Goal: Find specific fact: Find specific fact

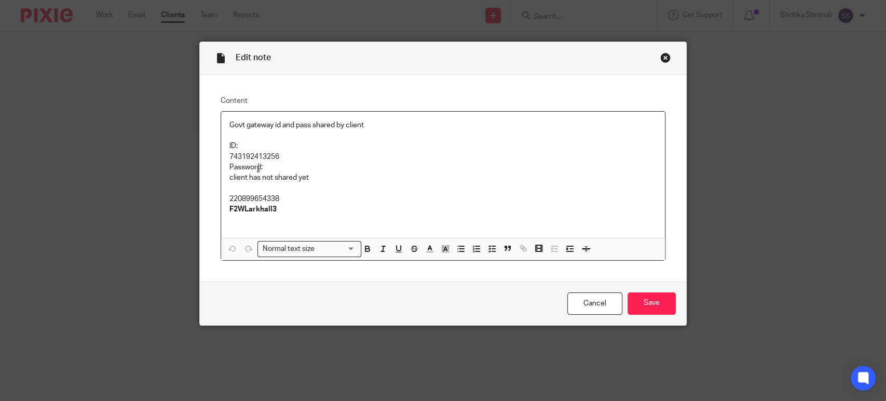
click at [231, 190] on p at bounding box center [442, 188] width 427 height 10
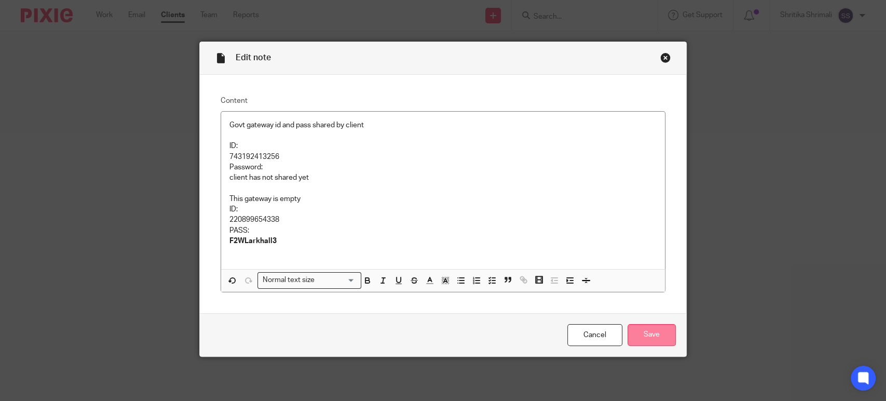
click at [648, 338] on input "Save" at bounding box center [652, 335] width 48 height 22
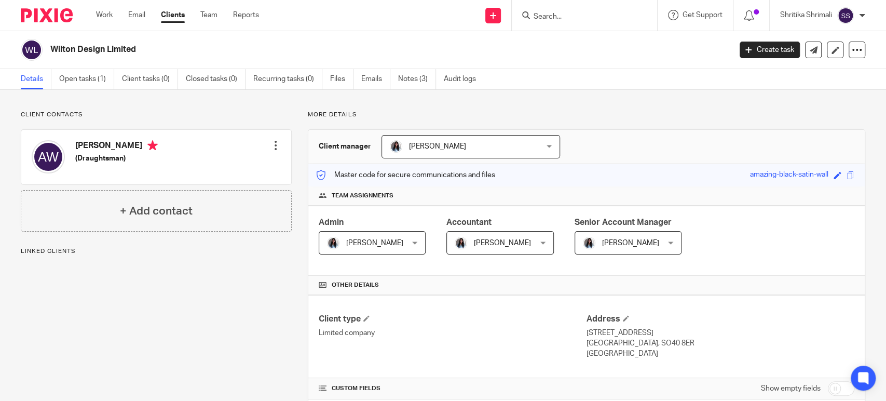
click at [94, 78] on link "Open tasks (1)" at bounding box center [86, 79] width 55 height 20
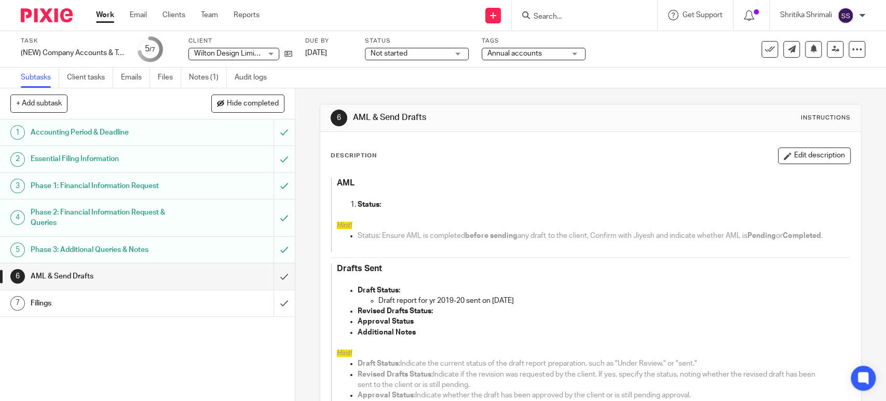
click at [539, 306] on p "Draft report for yr 2019-20 sent on [DATE]" at bounding box center [603, 300] width 451 height 10
click at [815, 161] on button "Edit description" at bounding box center [814, 155] width 73 height 17
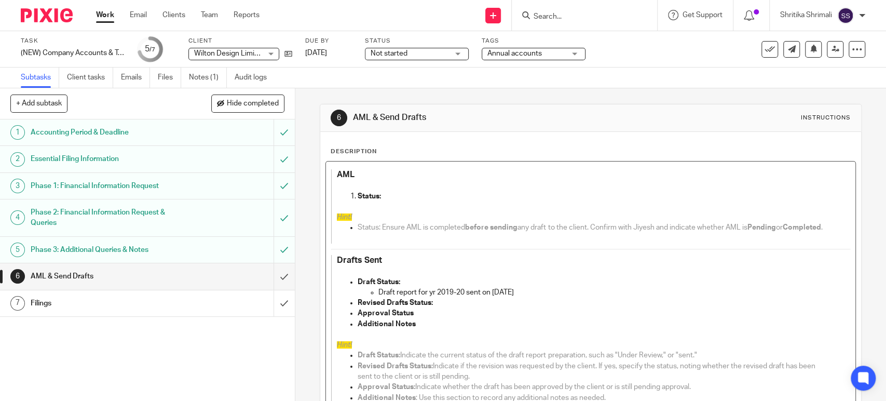
click at [545, 297] on p "Draft report for yr 2019-20 sent on 24 sept 2025" at bounding box center [603, 292] width 451 height 10
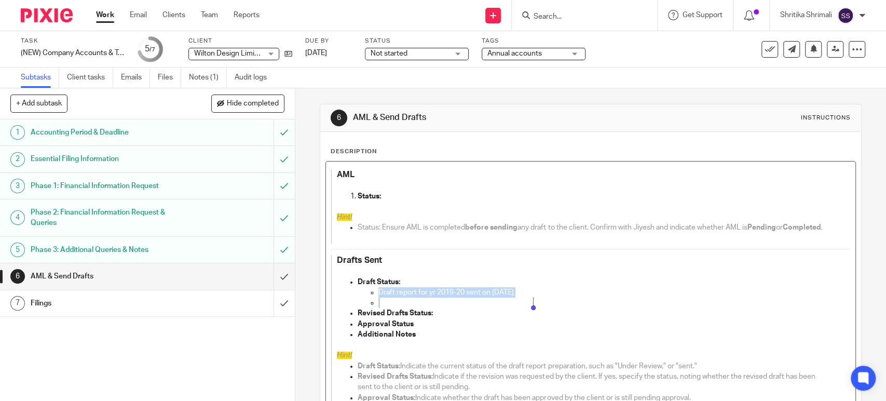
copy p "Draft report for yr 2019-20 sent on 24 sept 2025"
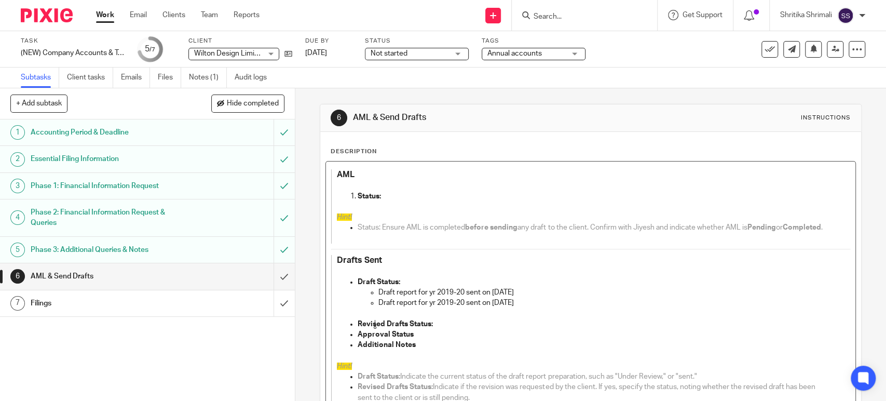
click at [499, 308] on p "Draft report for yr 2019-20 sent on 24 sept 2025" at bounding box center [603, 302] width 451 height 10
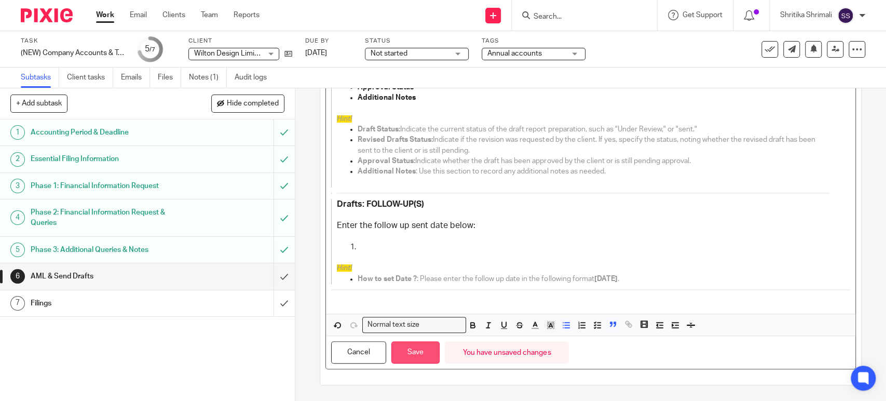
scroll to position [256, 0]
click at [412, 360] on button "Save" at bounding box center [415, 352] width 48 height 22
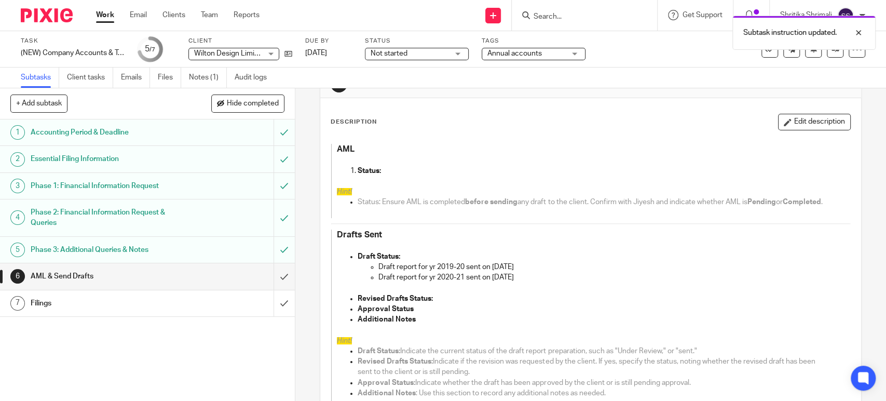
scroll to position [0, 0]
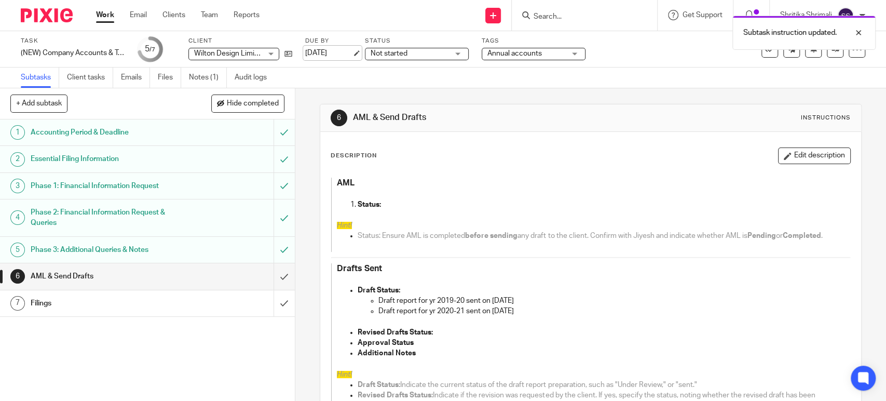
click at [335, 55] on link "[DATE]" at bounding box center [328, 53] width 47 height 11
click at [100, 11] on link "Work" at bounding box center [105, 15] width 18 height 10
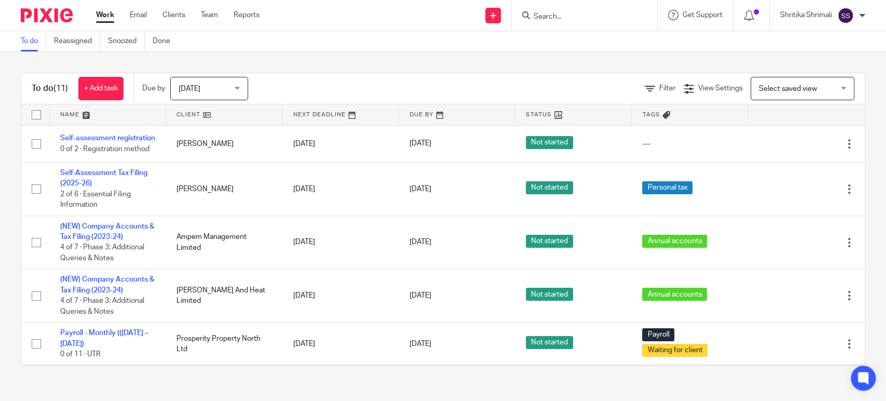
click at [578, 20] on input "Search" at bounding box center [579, 16] width 93 height 9
type input "jen"
click at [602, 45] on link at bounding box center [594, 41] width 129 height 16
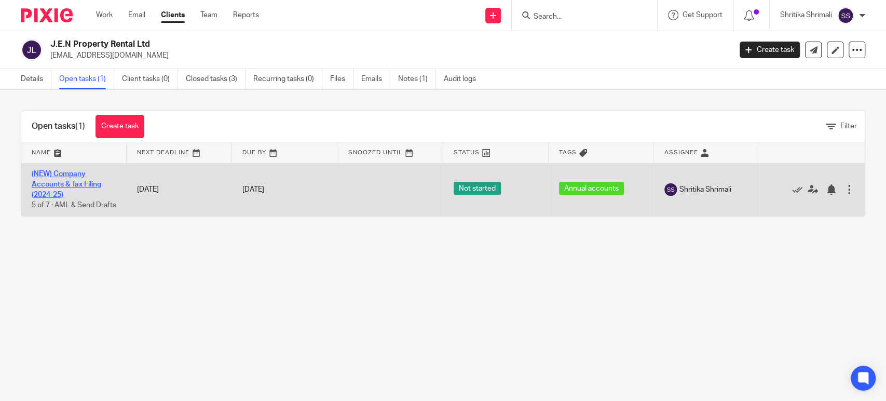
click at [75, 186] on link "(NEW) Company Accounts & Tax Filing (2024-25)" at bounding box center [67, 184] width 70 height 29
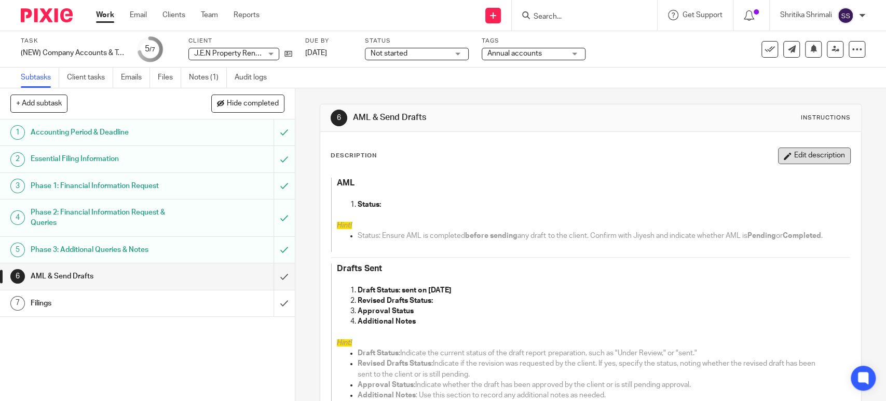
click at [778, 160] on button "Edit description" at bounding box center [814, 155] width 73 height 17
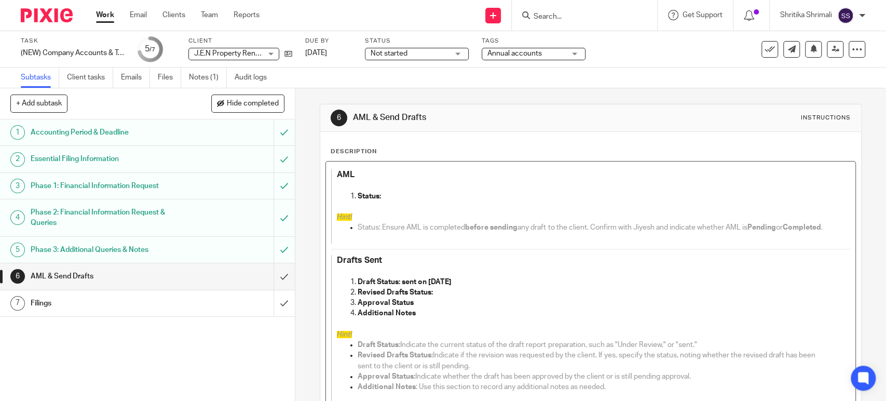
drag, startPoint x: 432, startPoint y: 285, endPoint x: 440, endPoint y: 300, distance: 16.7
click at [432, 276] on p at bounding box center [583, 271] width 492 height 10
click at [433, 285] on strong "Draft Status: sent on [DATE]" at bounding box center [405, 281] width 94 height 7
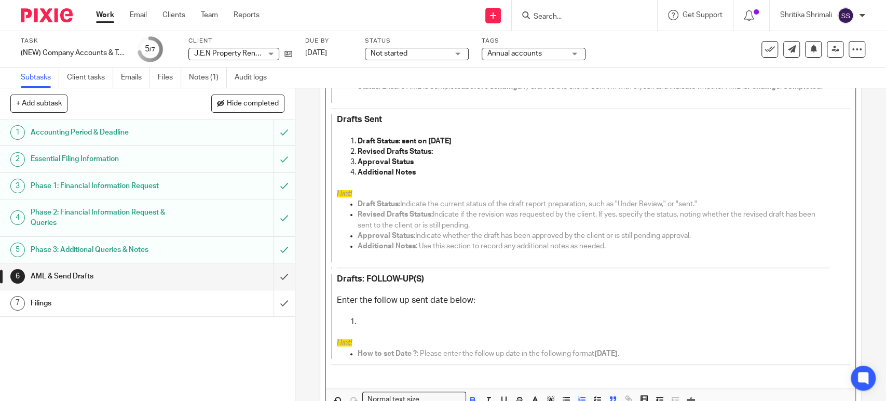
scroll to position [224, 0]
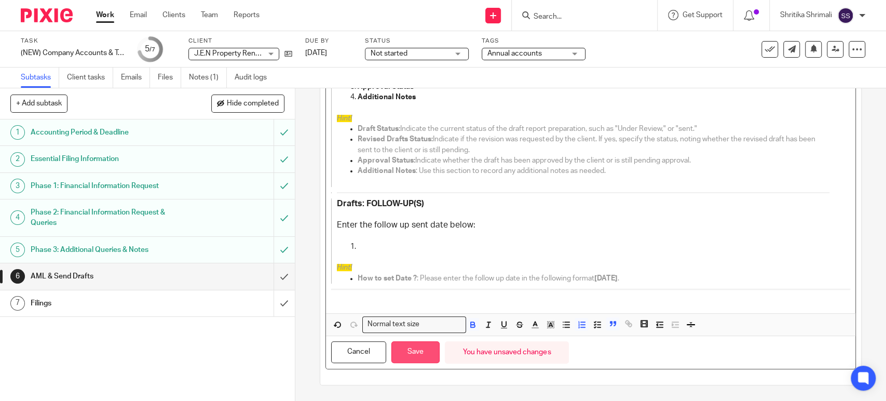
click at [400, 362] on button "Save" at bounding box center [415, 352] width 48 height 22
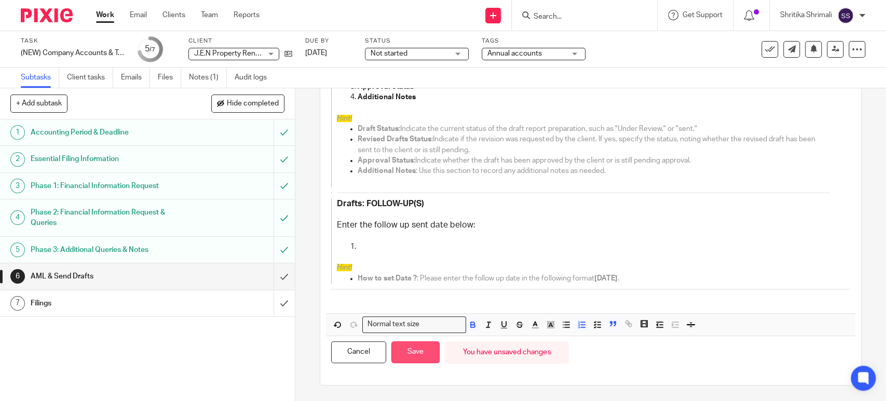
click at [414, 356] on button "Save" at bounding box center [415, 352] width 48 height 22
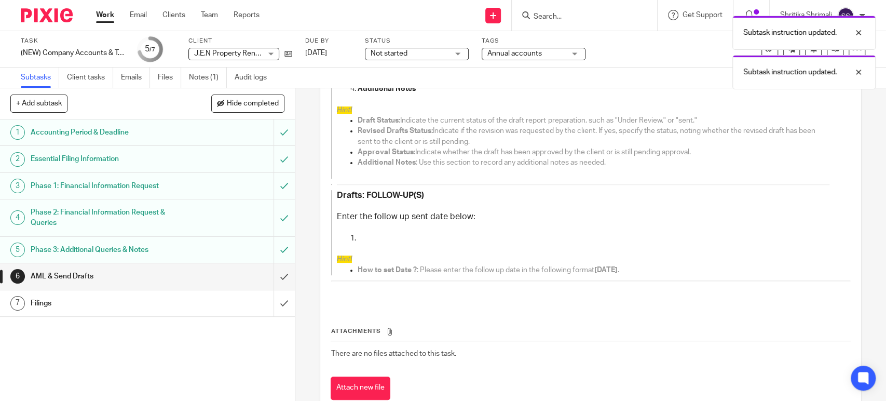
click at [107, 13] on link "Work" at bounding box center [105, 15] width 18 height 10
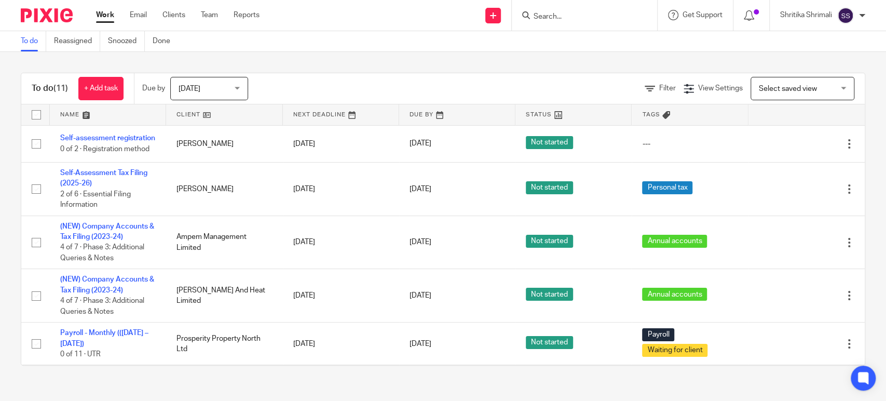
click at [556, 13] on input "Search" at bounding box center [579, 16] width 93 height 9
type input "tzparty"
click at [559, 51] on div "Tzparty hire Limited" at bounding box center [594, 40] width 145 height 32
click at [559, 44] on link at bounding box center [594, 41] width 129 height 16
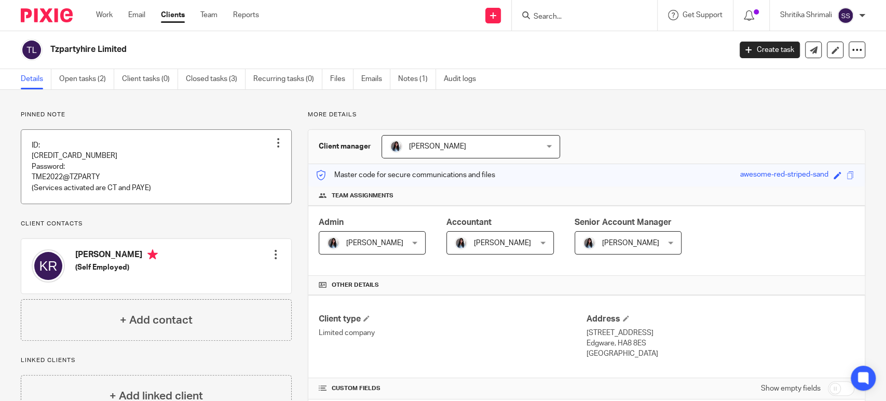
click at [149, 178] on link at bounding box center [156, 167] width 270 height 74
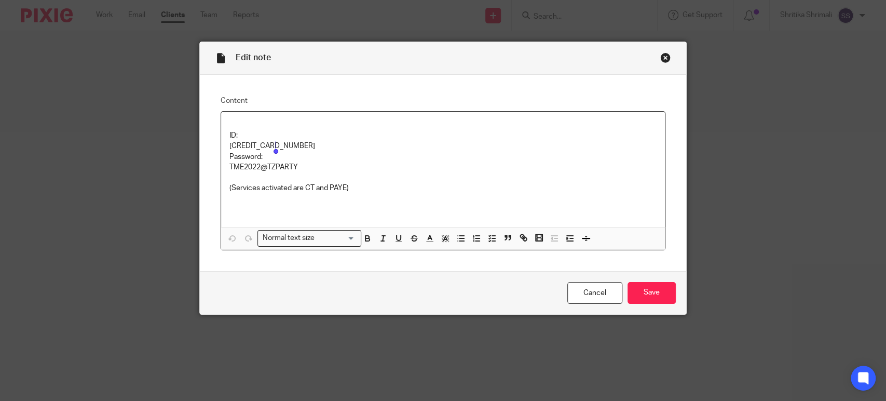
click at [274, 167] on p "TME2022@TZPARTY" at bounding box center [442, 167] width 427 height 10
copy p "TME2022@TZPARTY"
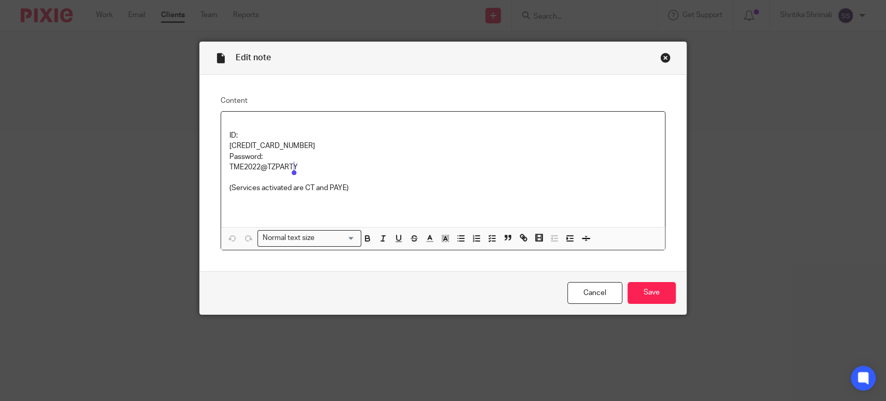
click at [264, 147] on p "612464959917" at bounding box center [442, 146] width 427 height 10
copy p "612464959917"
click at [661, 59] on div "Close this dialog window" at bounding box center [665, 57] width 10 height 10
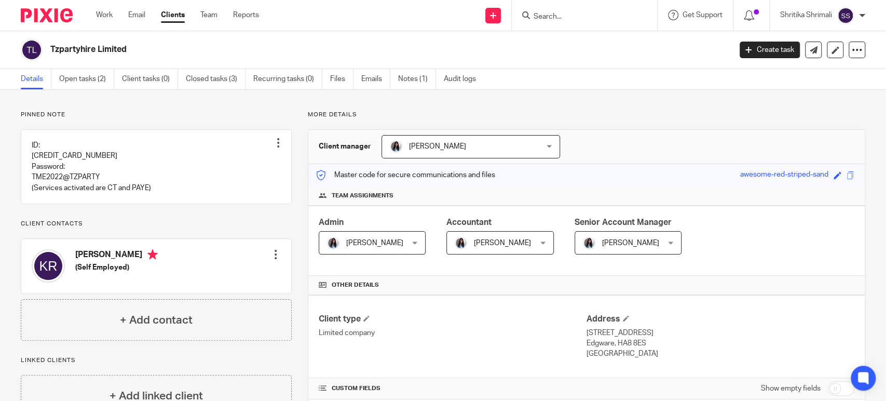
click at [570, 16] on input "Search" at bounding box center [579, 16] width 93 height 9
type input "buster"
click at [579, 40] on link at bounding box center [611, 41] width 163 height 16
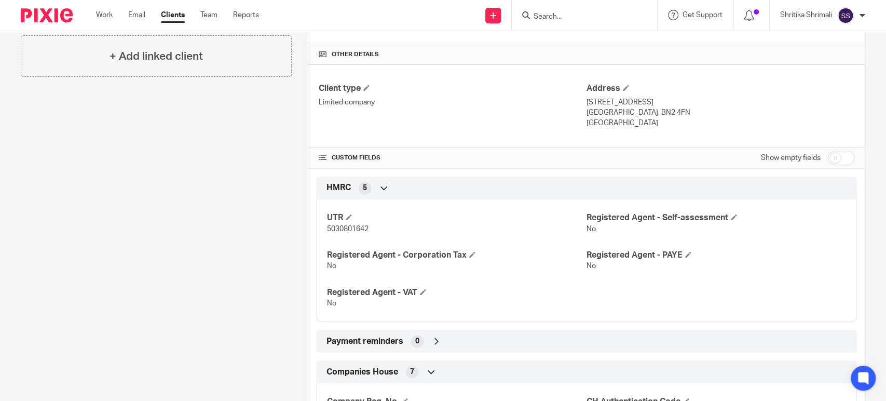
scroll to position [401, 0]
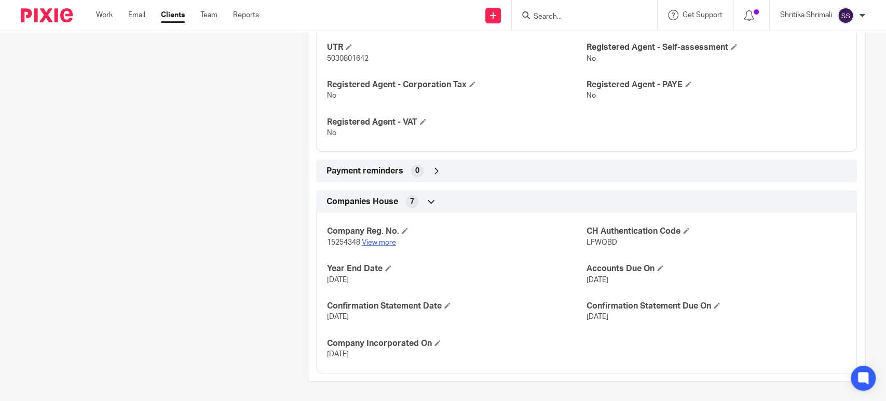
click at [375, 239] on link "View more" at bounding box center [379, 242] width 34 height 7
click at [350, 58] on span "5030801642" at bounding box center [348, 58] width 42 height 7
copy span "5030801642"
